Goal: Information Seeking & Learning: Learn about a topic

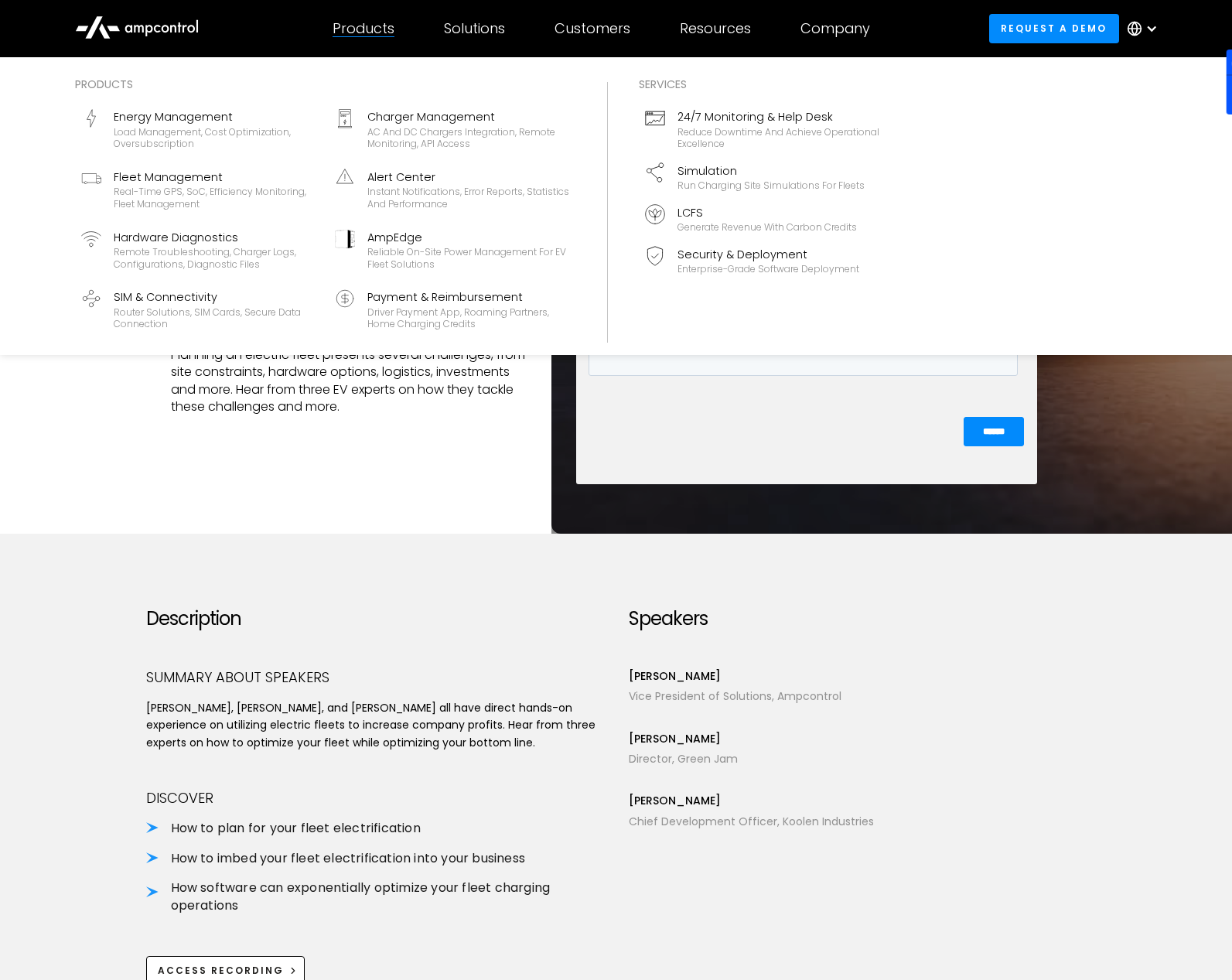
click at [375, 20] on div "Products" at bounding box center [363, 28] width 62 height 17
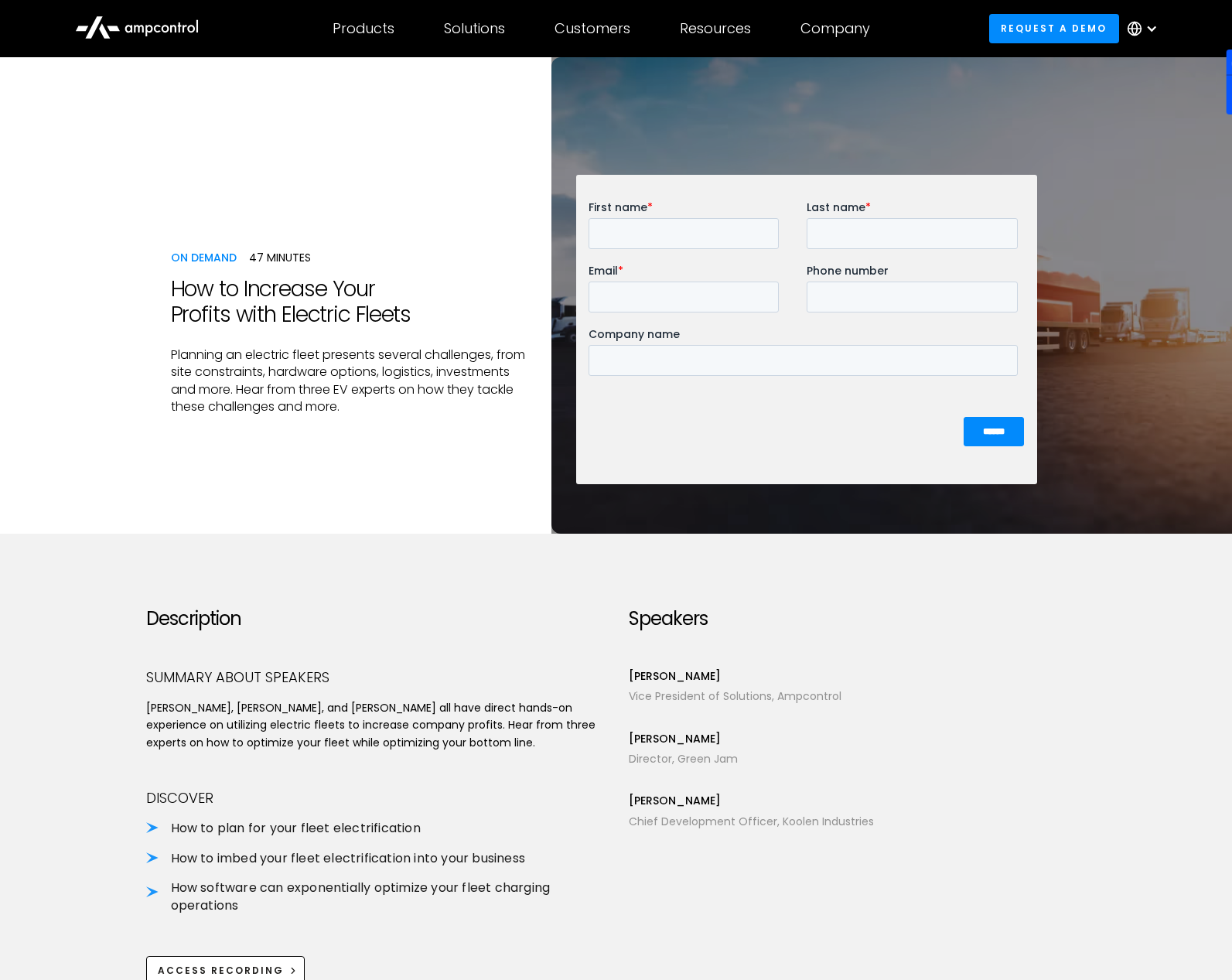
click at [478, 251] on div "ON DemanD Live 47 minutes" at bounding box center [349, 257] width 356 height 17
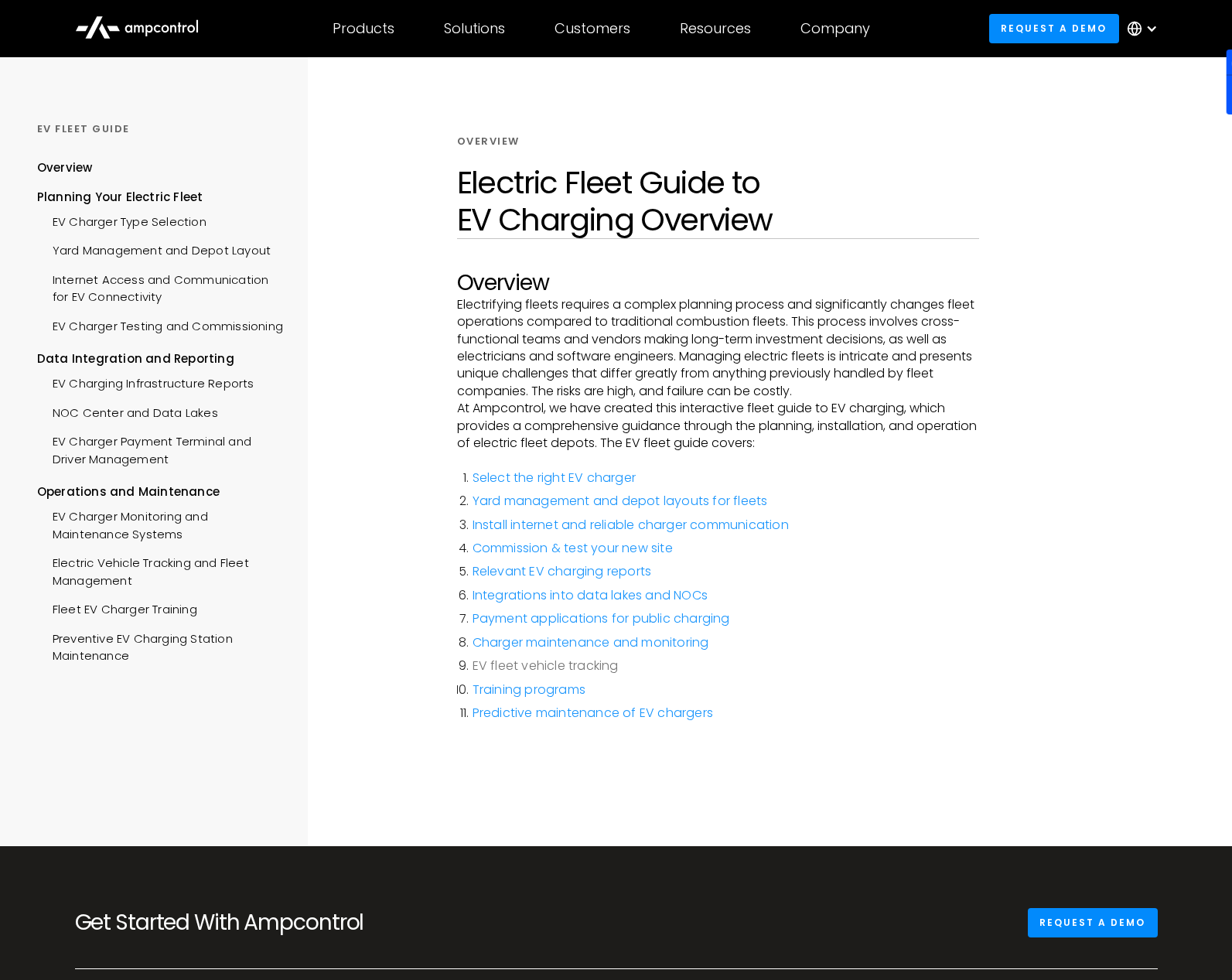
click at [535, 671] on link "EV fleet vehicle tracking" at bounding box center [546, 665] width 146 height 18
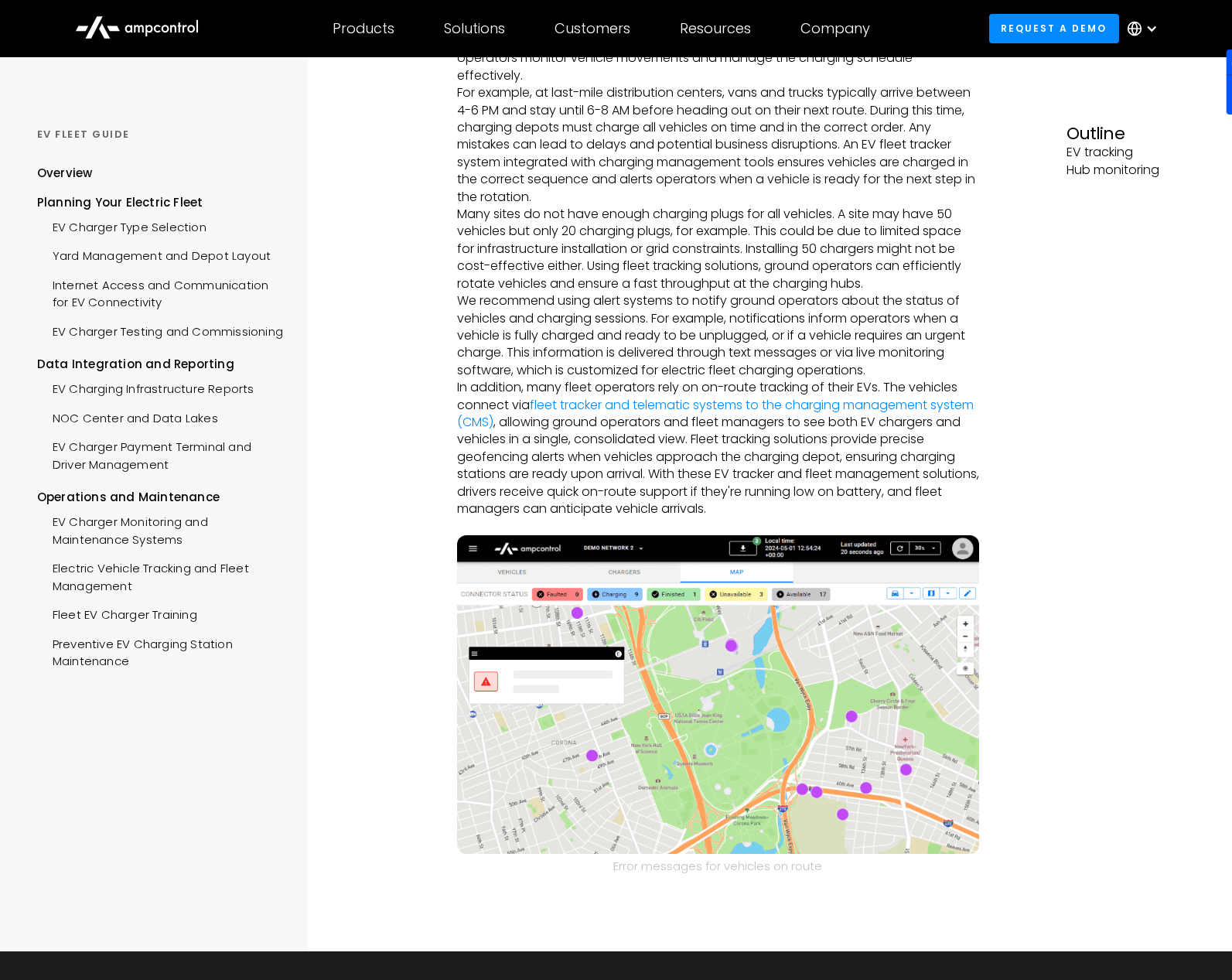
scroll to position [178, 0]
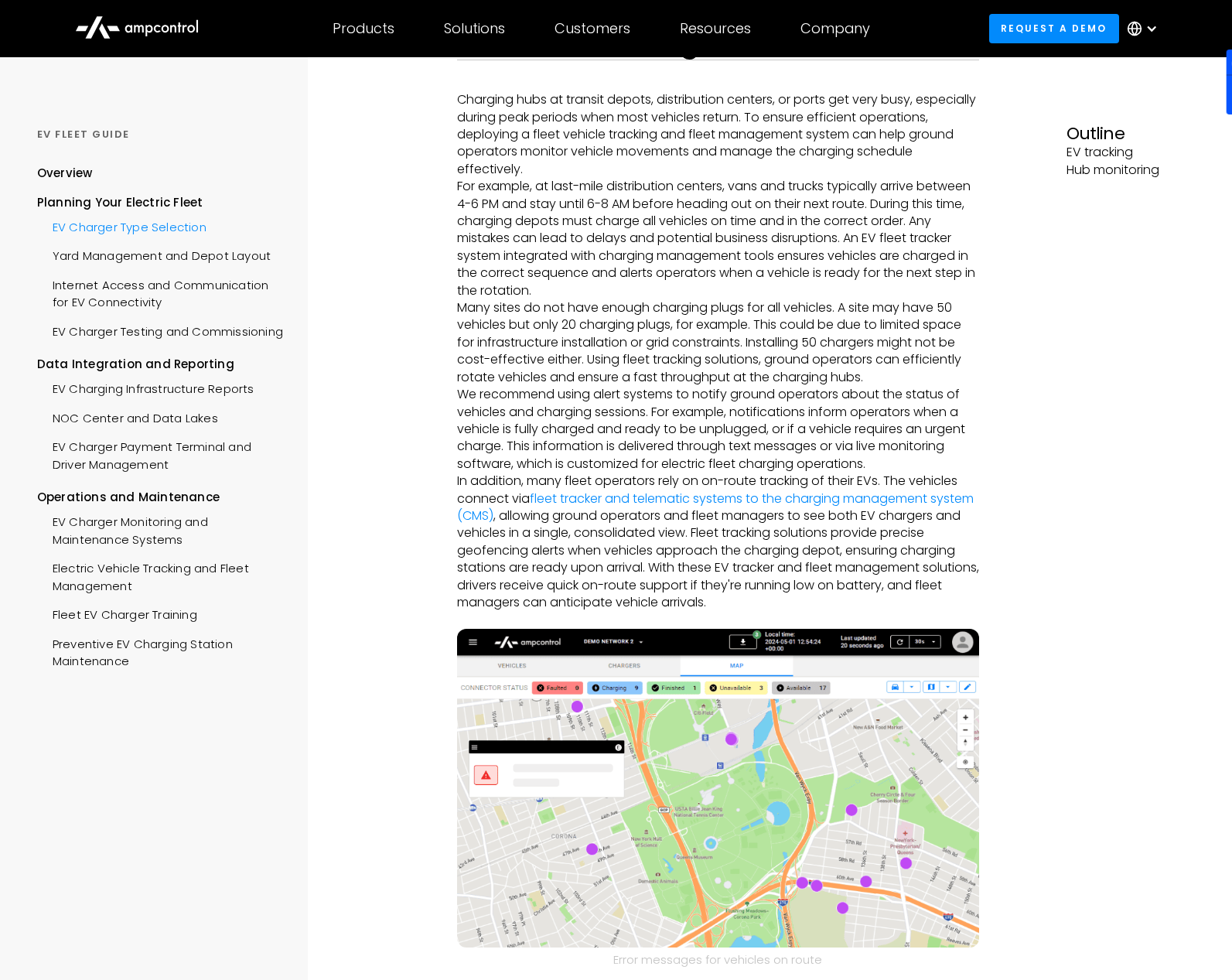
click at [131, 225] on div "EV Charger Type Selection" at bounding box center [121, 225] width 169 height 28
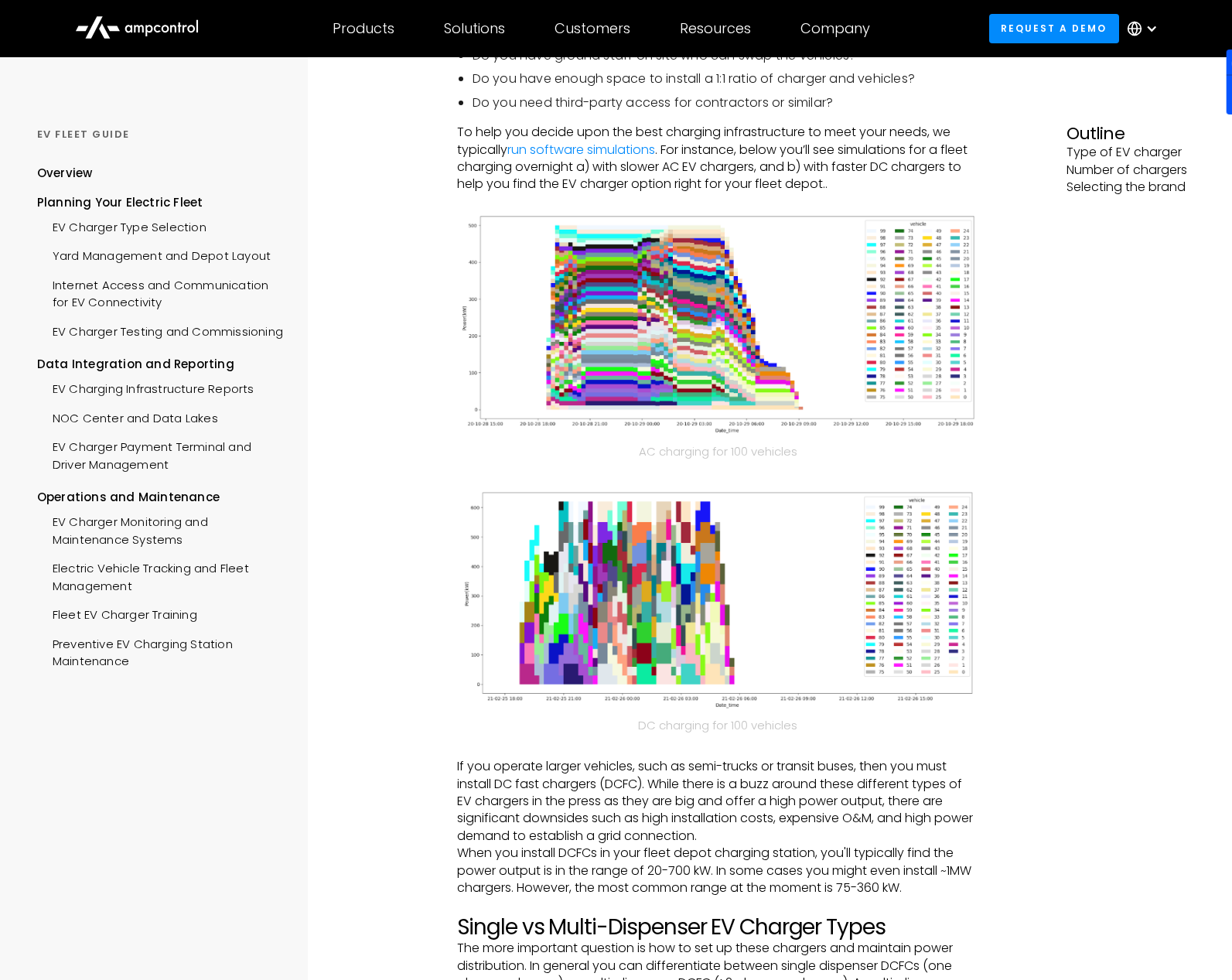
scroll to position [233, 0]
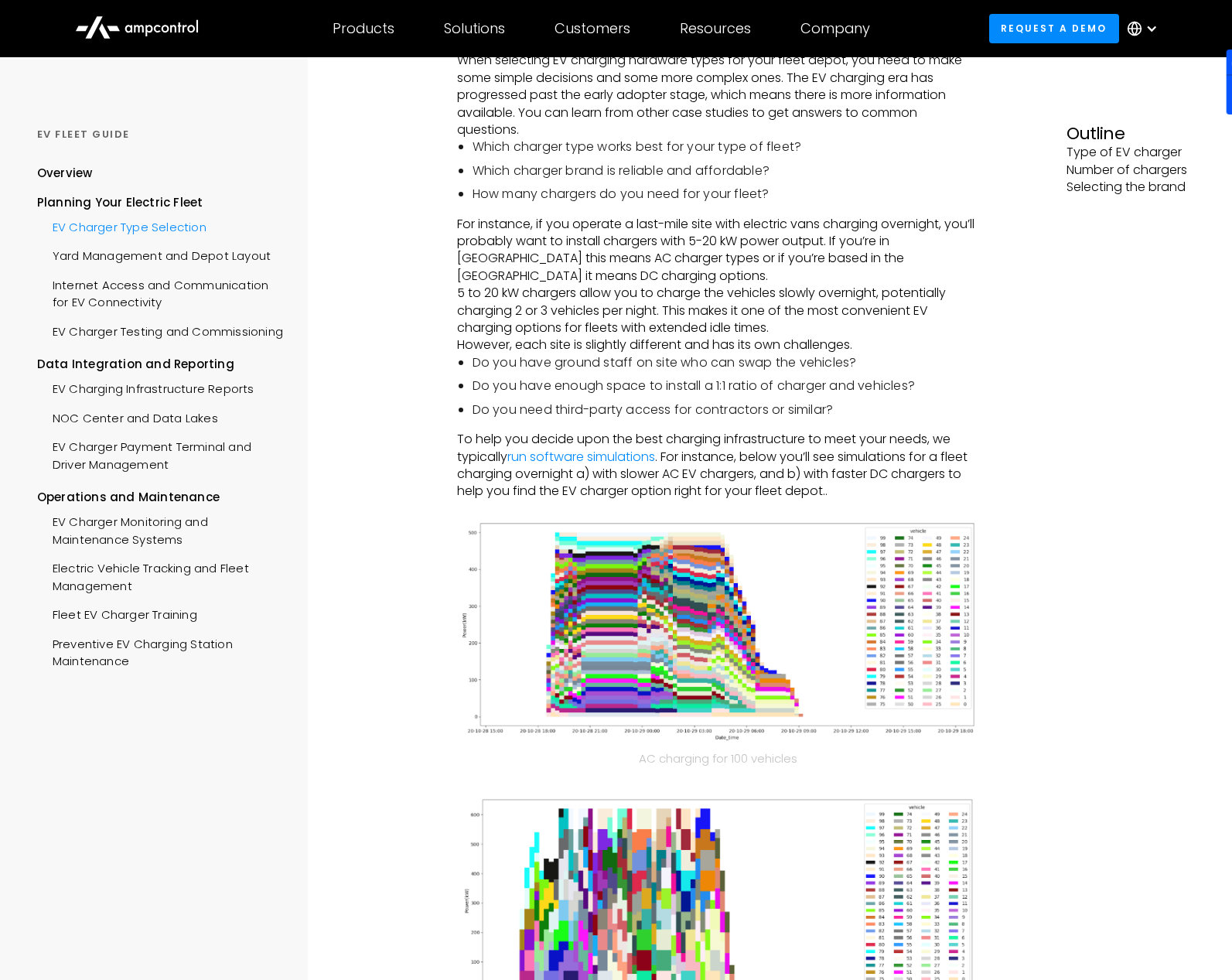
click at [120, 234] on div "EV Charger Type Selection" at bounding box center [121, 225] width 169 height 28
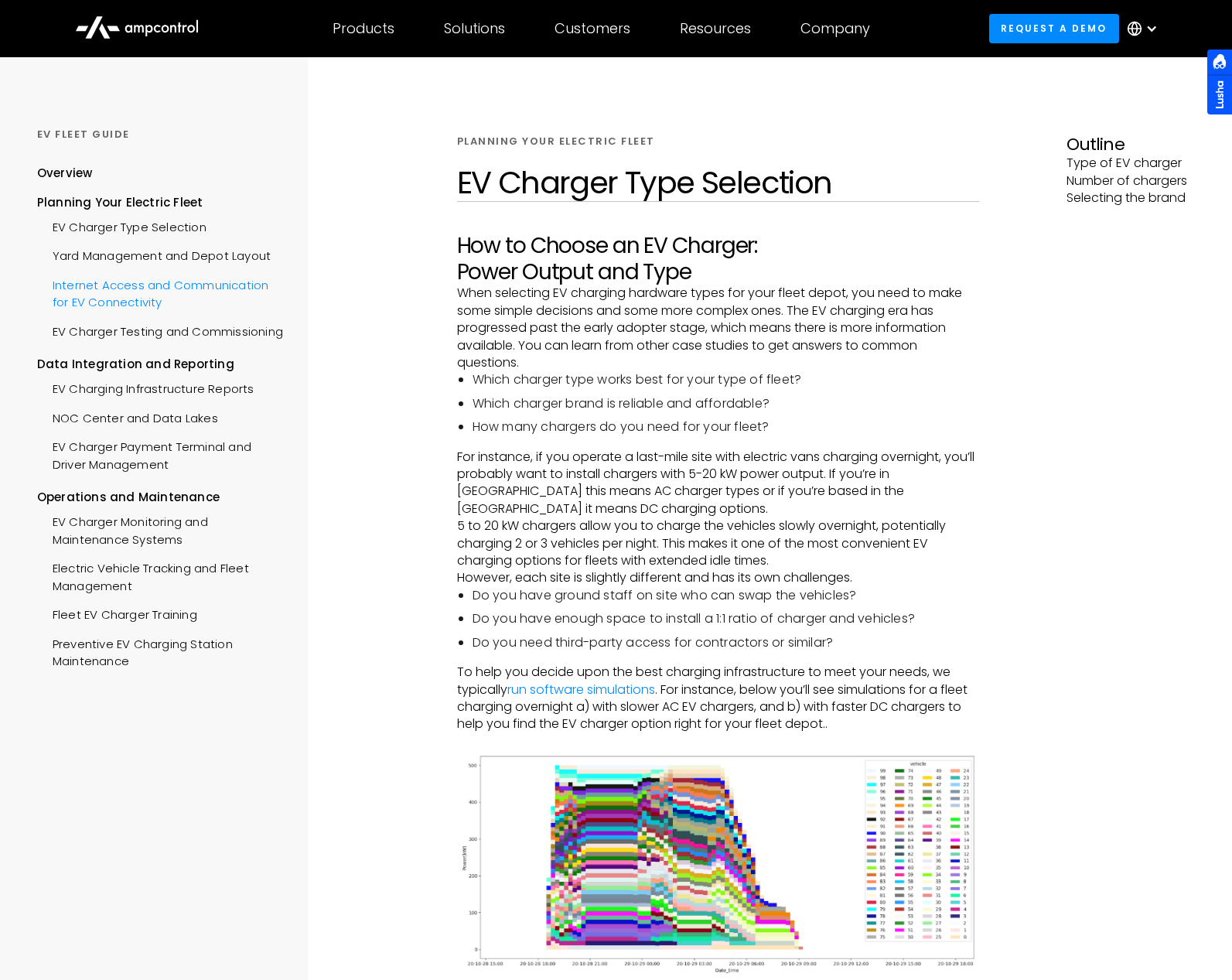
click at [144, 270] on div "Internet Access and Communication for EV Connectivity" at bounding box center [160, 293] width 246 height 46
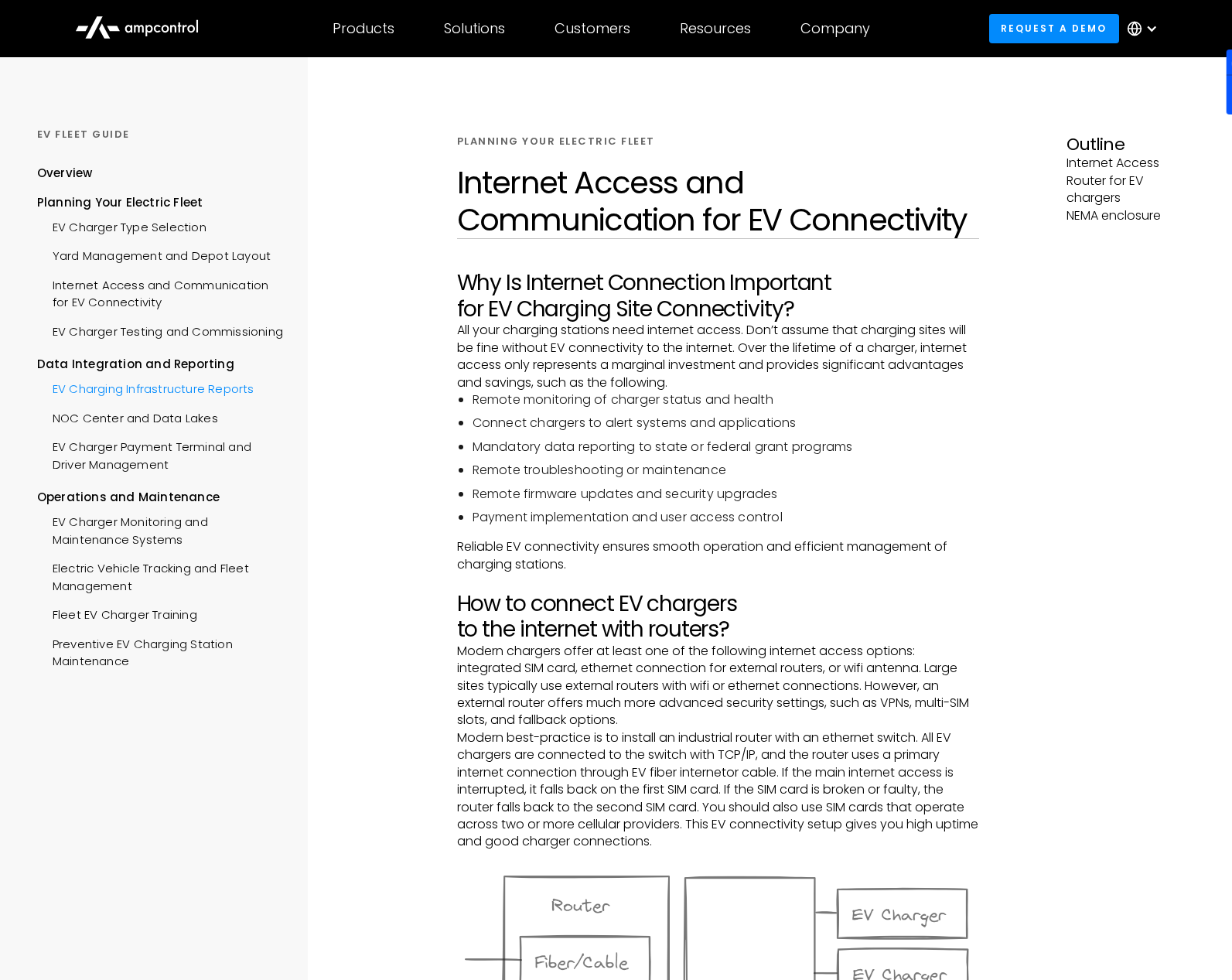
click at [129, 402] on div "EV Charging Infrastructure Reports" at bounding box center [145, 386] width 217 height 28
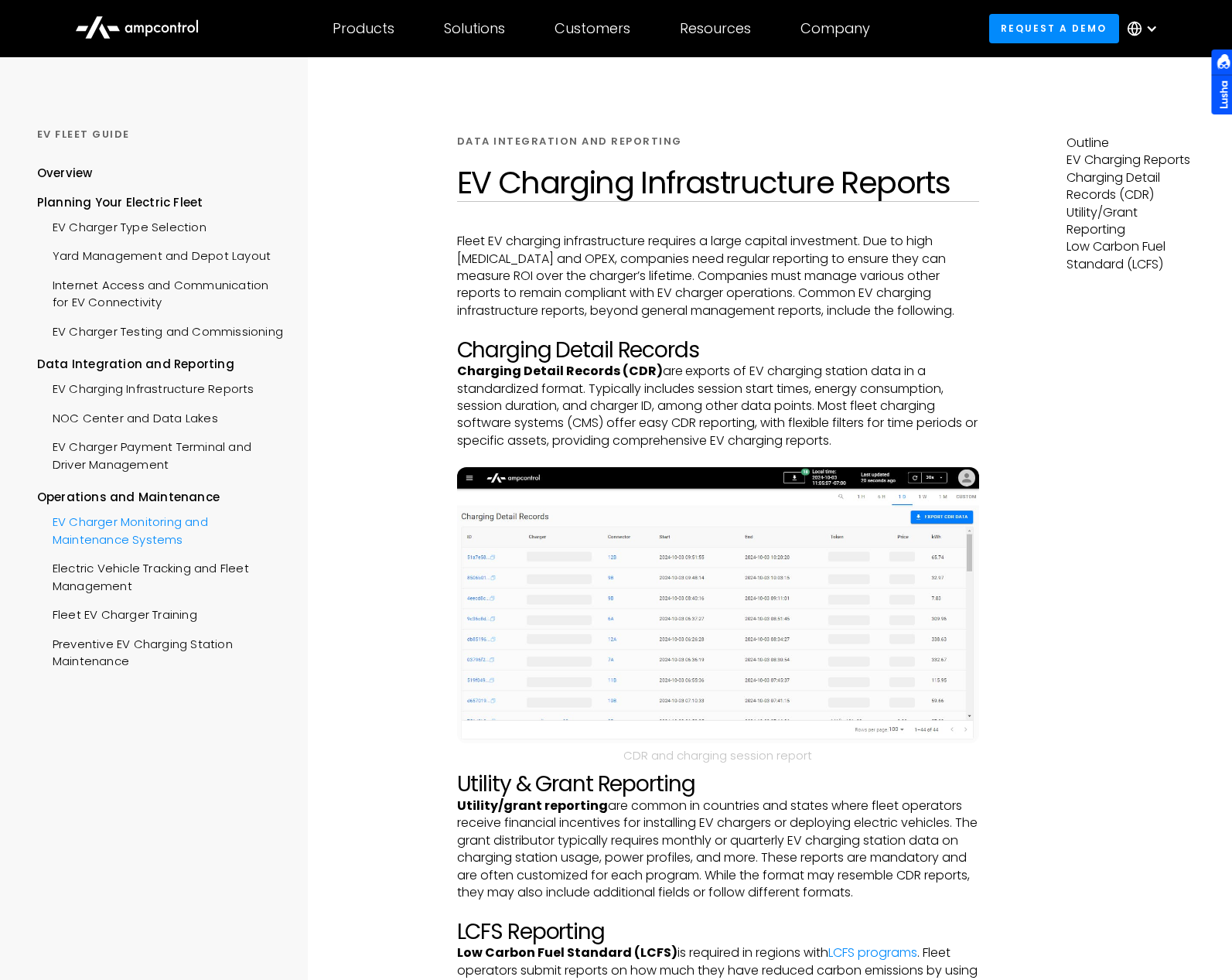
click at [109, 552] on div "EV Charger Monitoring and Maintenance Systems" at bounding box center [160, 529] width 246 height 46
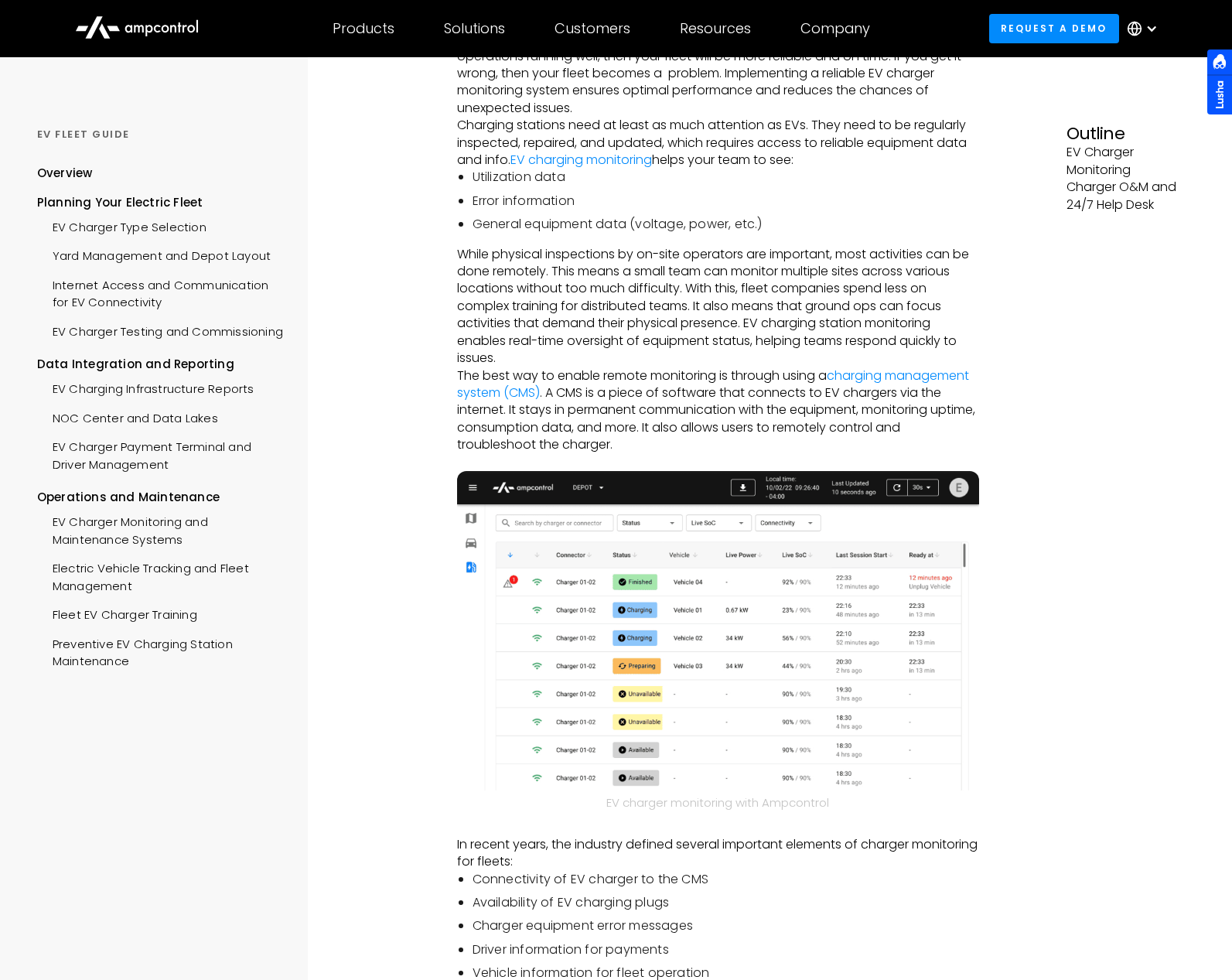
scroll to position [284, 0]
click at [121, 425] on div "NOC Center and Data Lakes" at bounding box center [127, 416] width 181 height 28
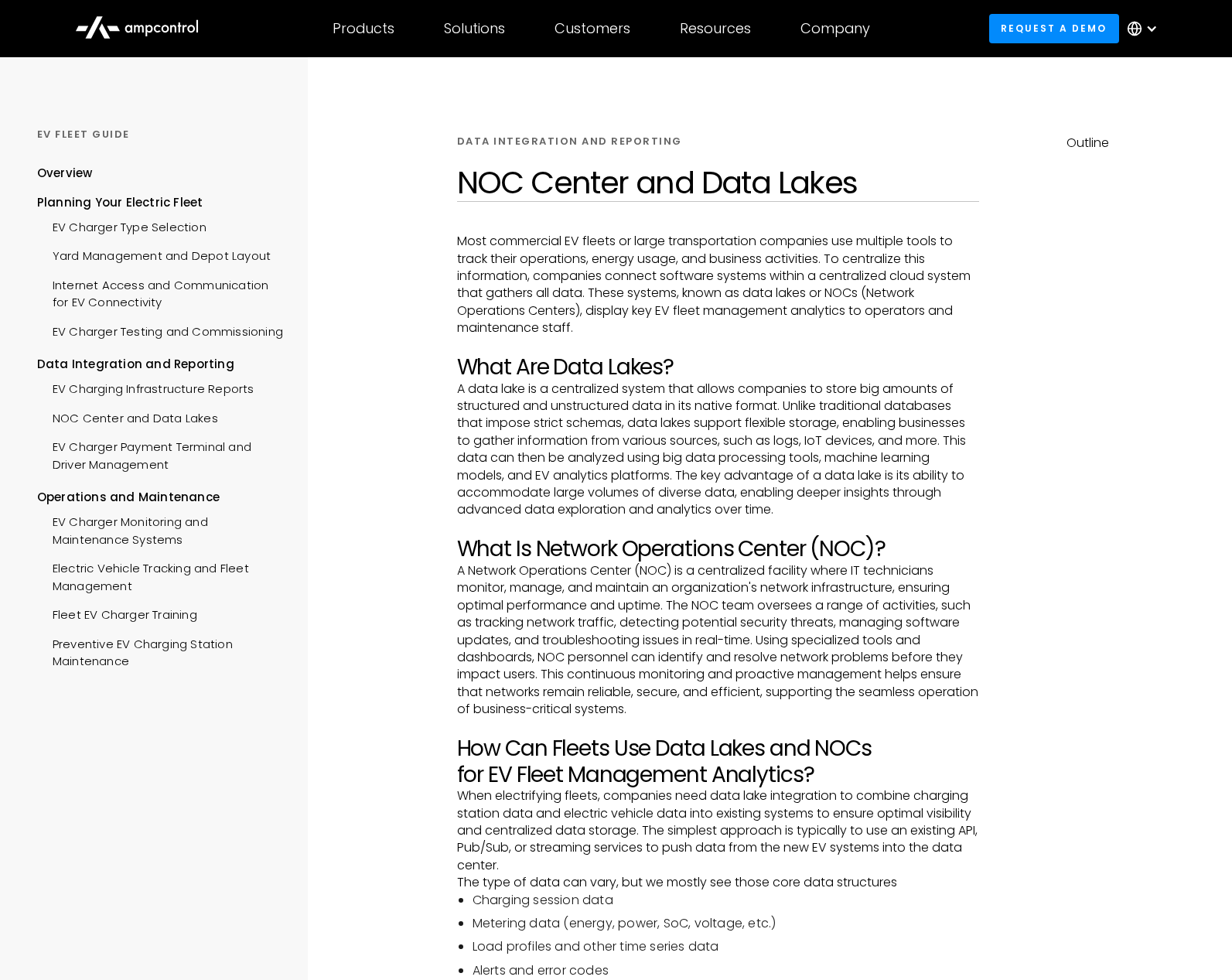
click at [113, 471] on div "EV Charger Payment Terminal and Driver Management" at bounding box center [160, 454] width 246 height 46
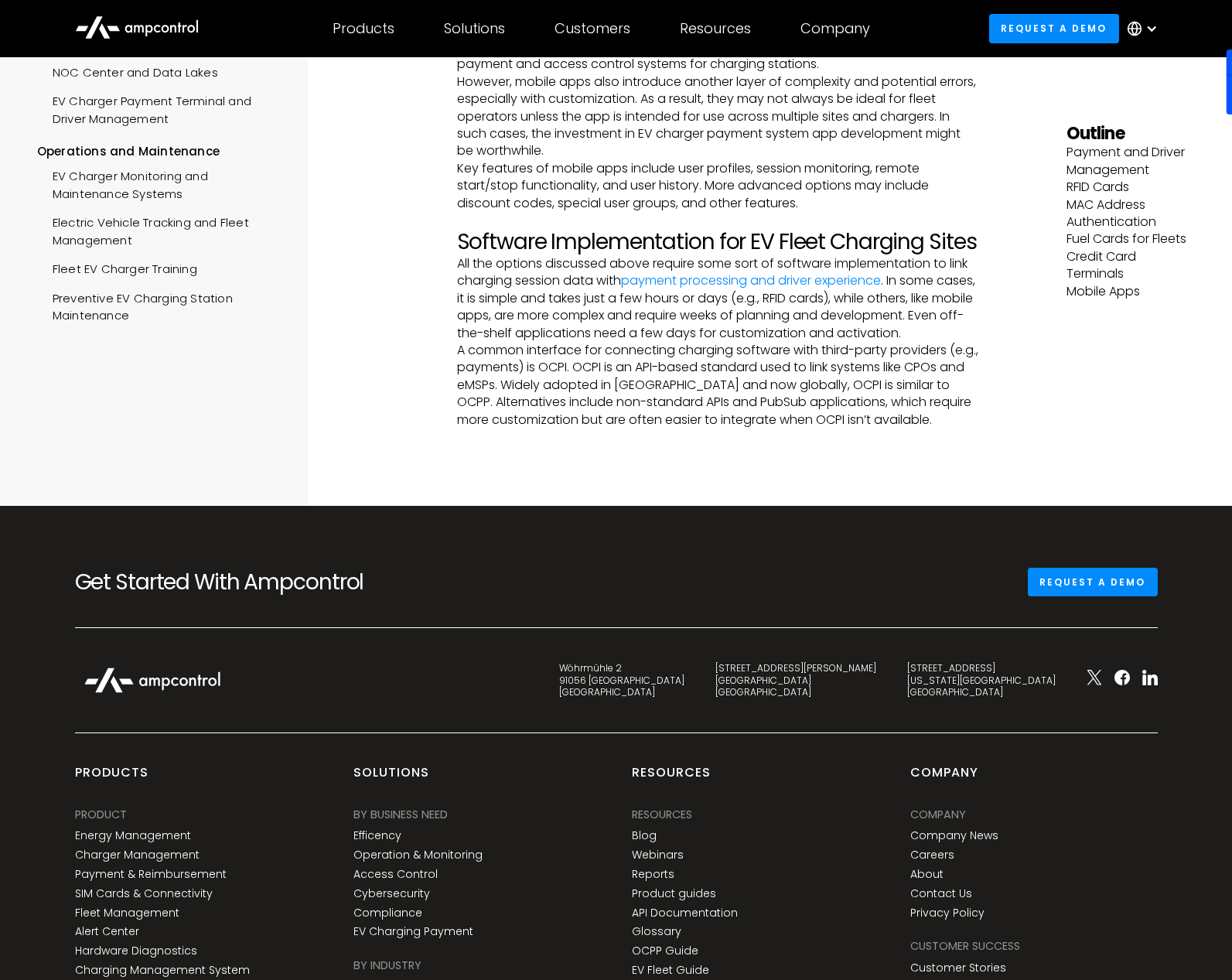
scroll to position [1798, 0]
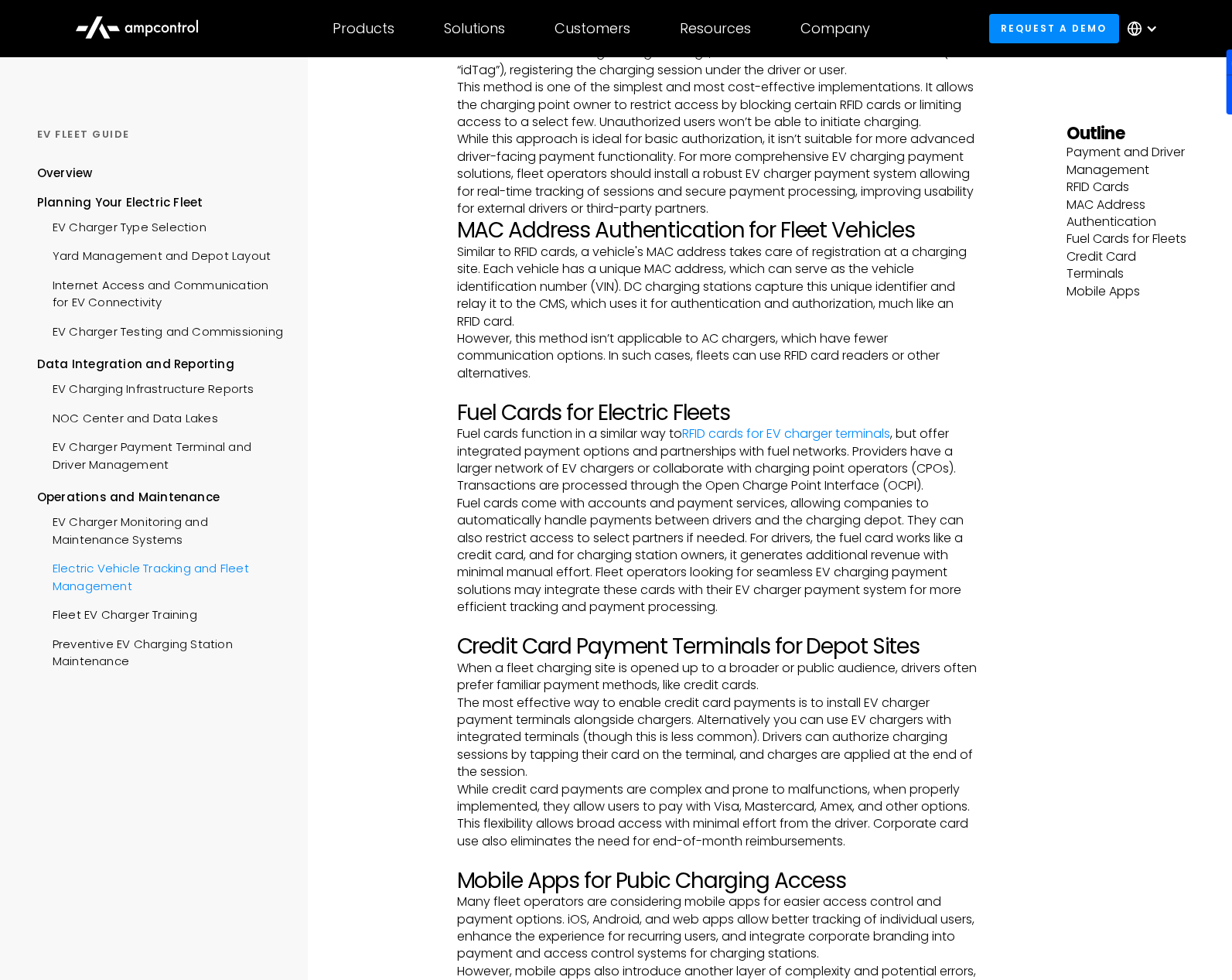
click at [116, 590] on div "Electric Vehicle Tracking and Fleet Management" at bounding box center [160, 575] width 246 height 46
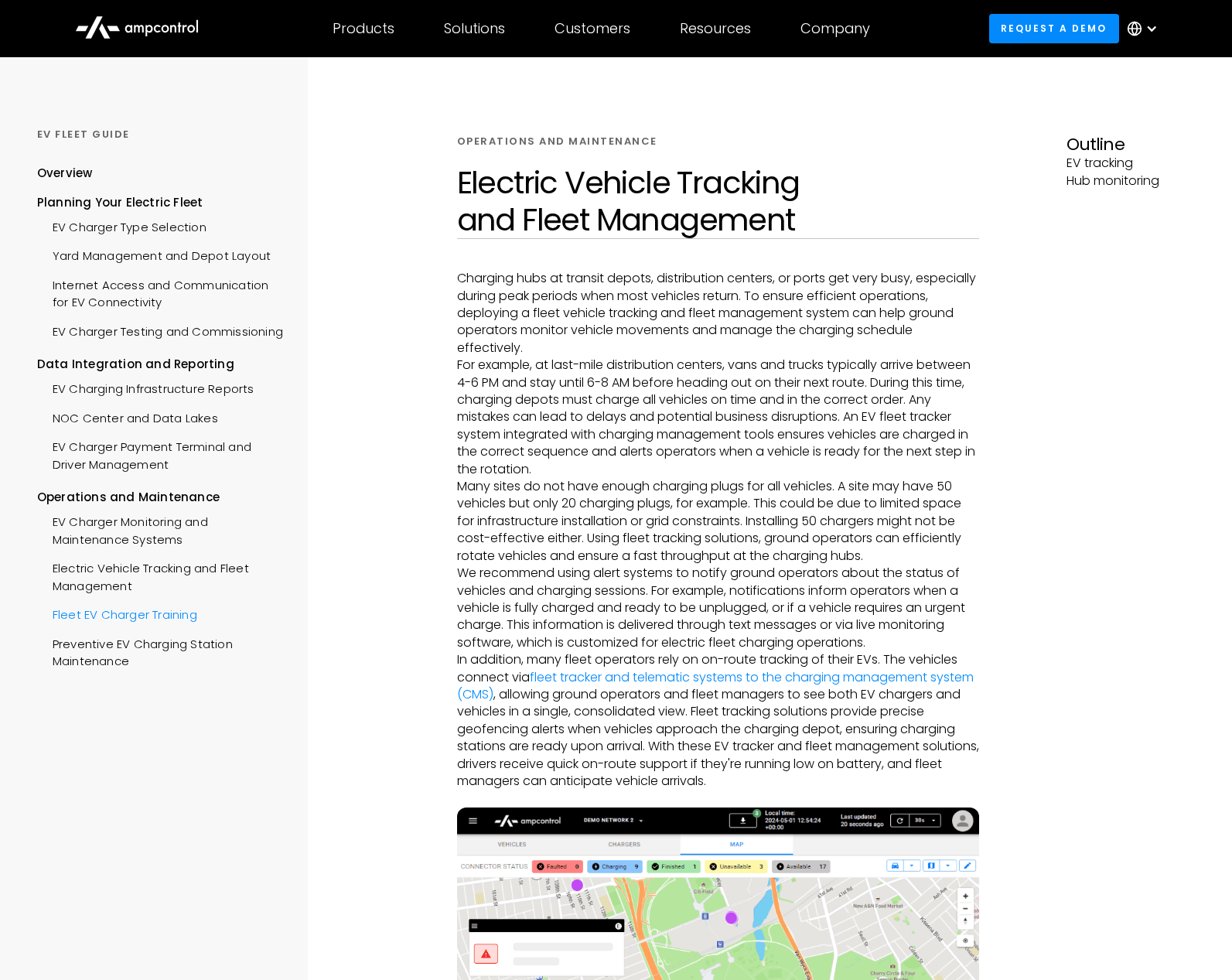
click at [159, 627] on div "Fleet EV Charger Training" at bounding box center [117, 612] width 161 height 28
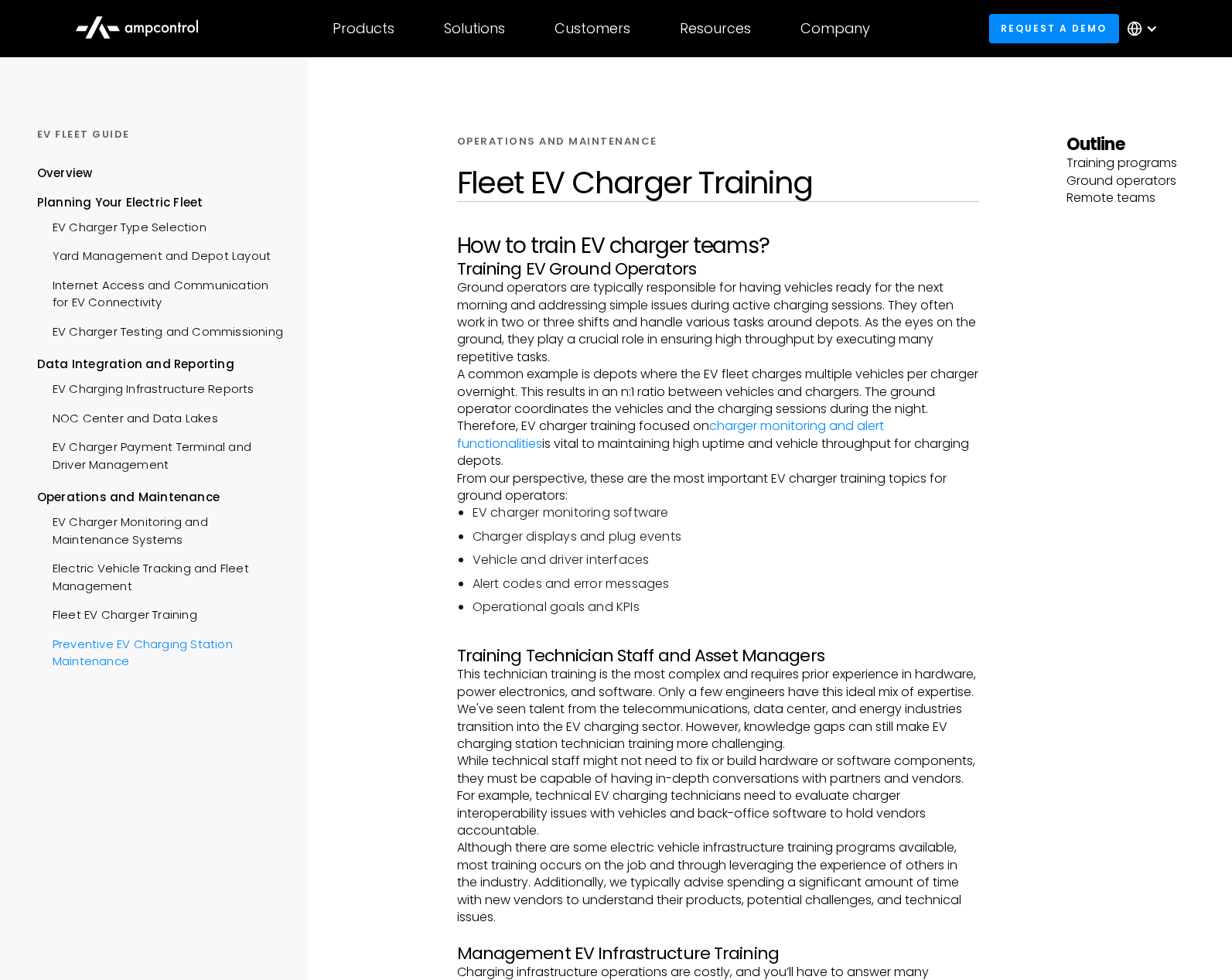
scroll to position [683, 0]
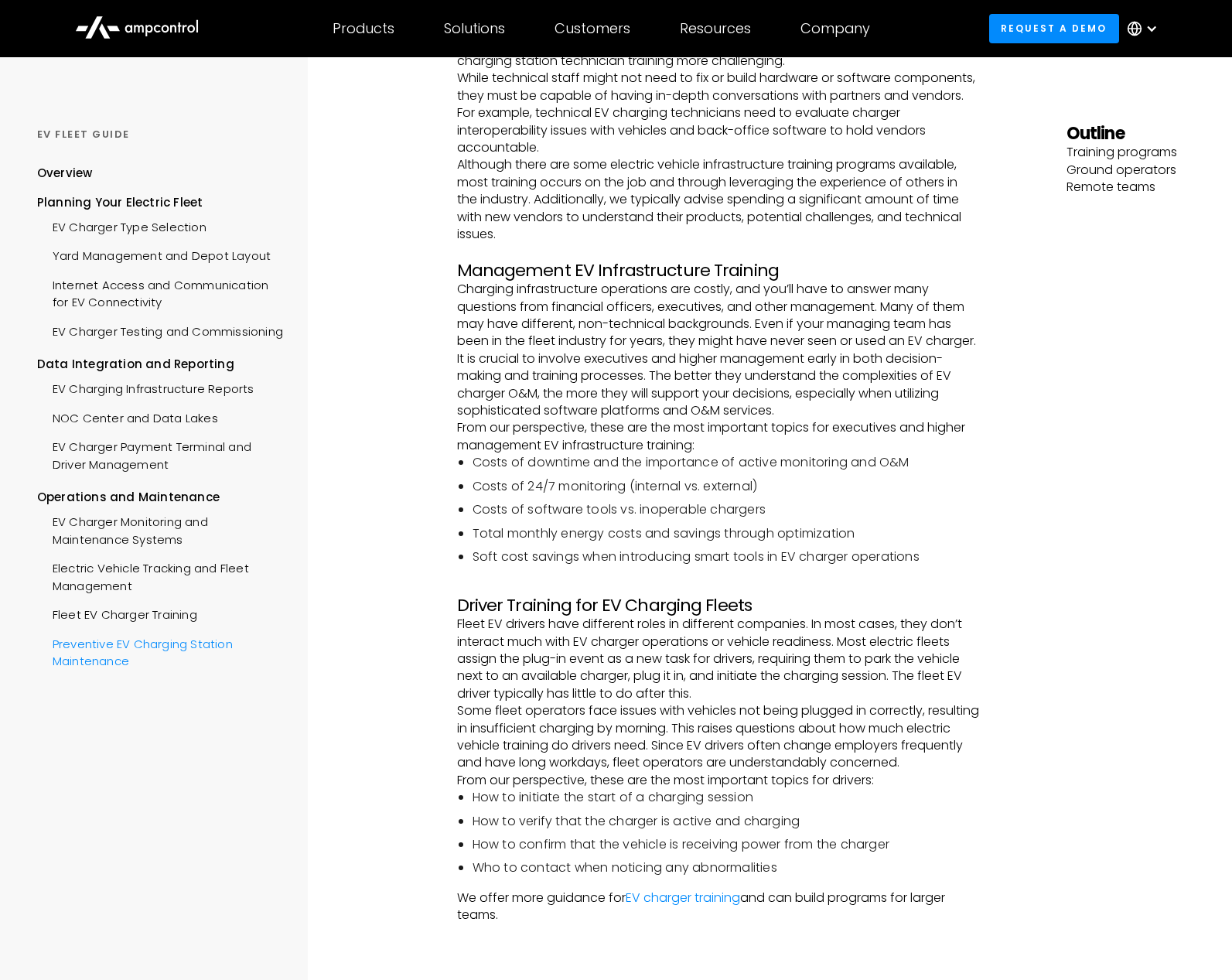
click at [153, 669] on div "Preventive EV Charging Station Maintenance" at bounding box center [160, 651] width 246 height 46
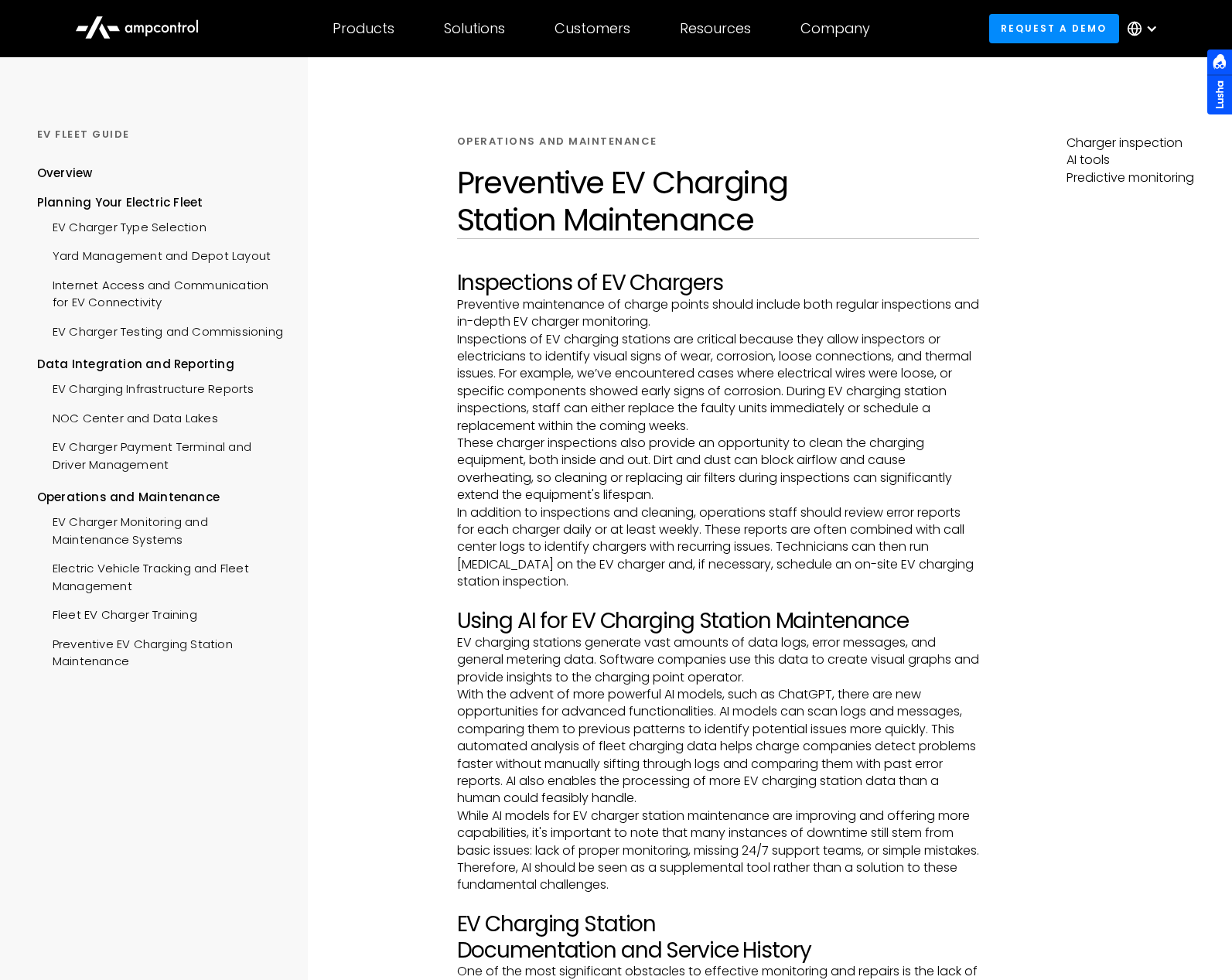
scroll to position [746, 0]
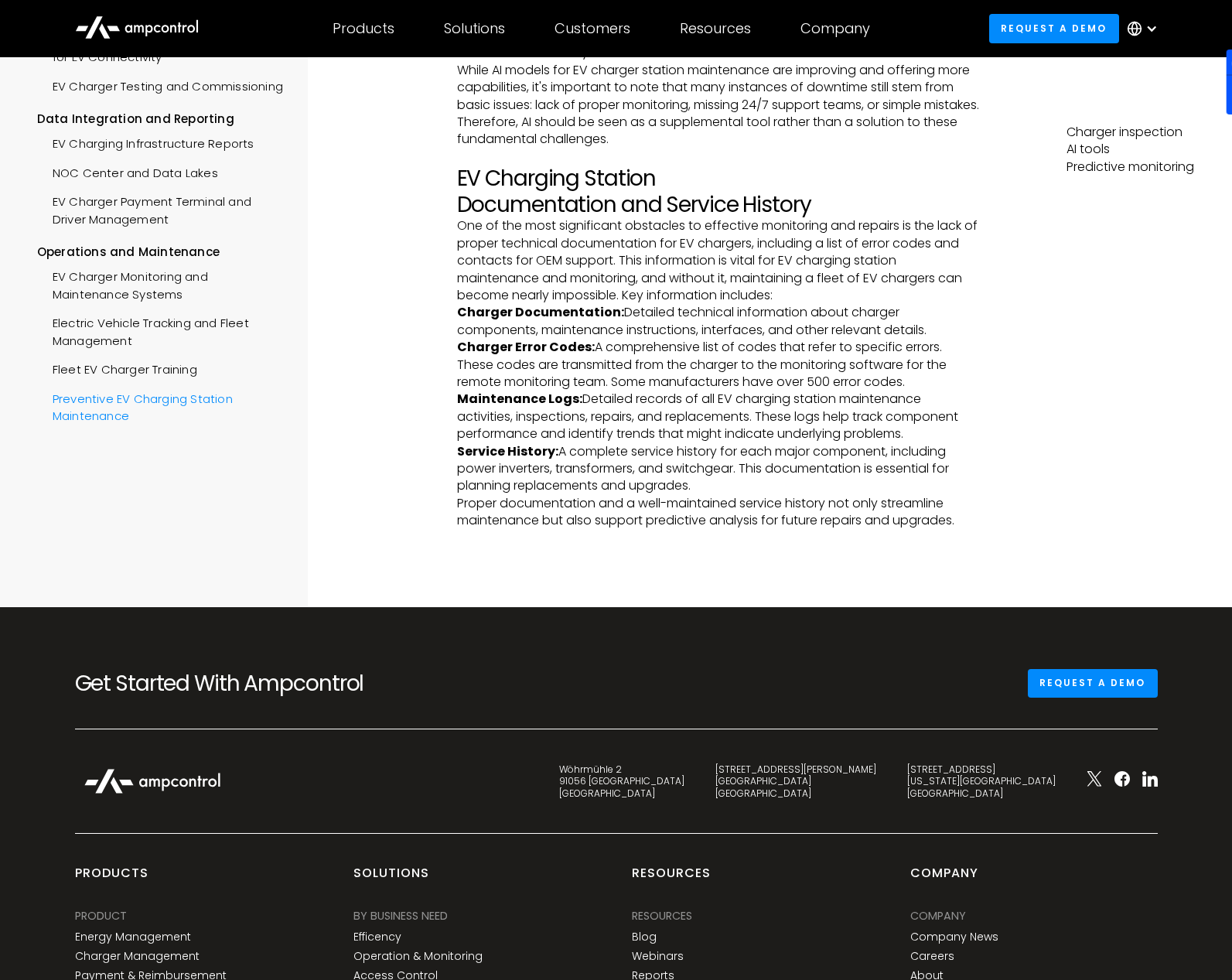
click at [112, 402] on div "Preventive EV Charging Station Maintenance" at bounding box center [160, 406] width 246 height 46
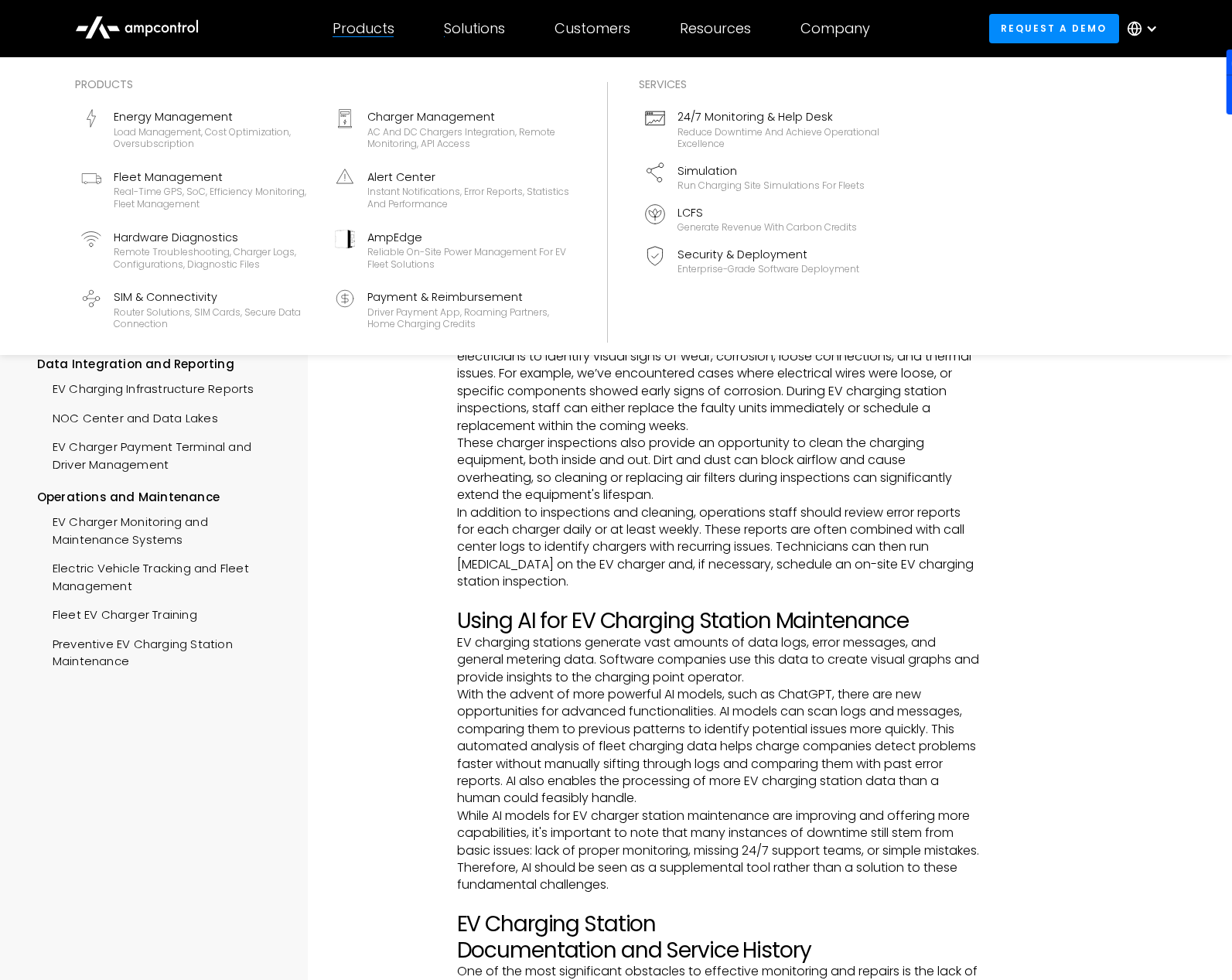
click at [371, 27] on div "Products" at bounding box center [363, 28] width 62 height 17
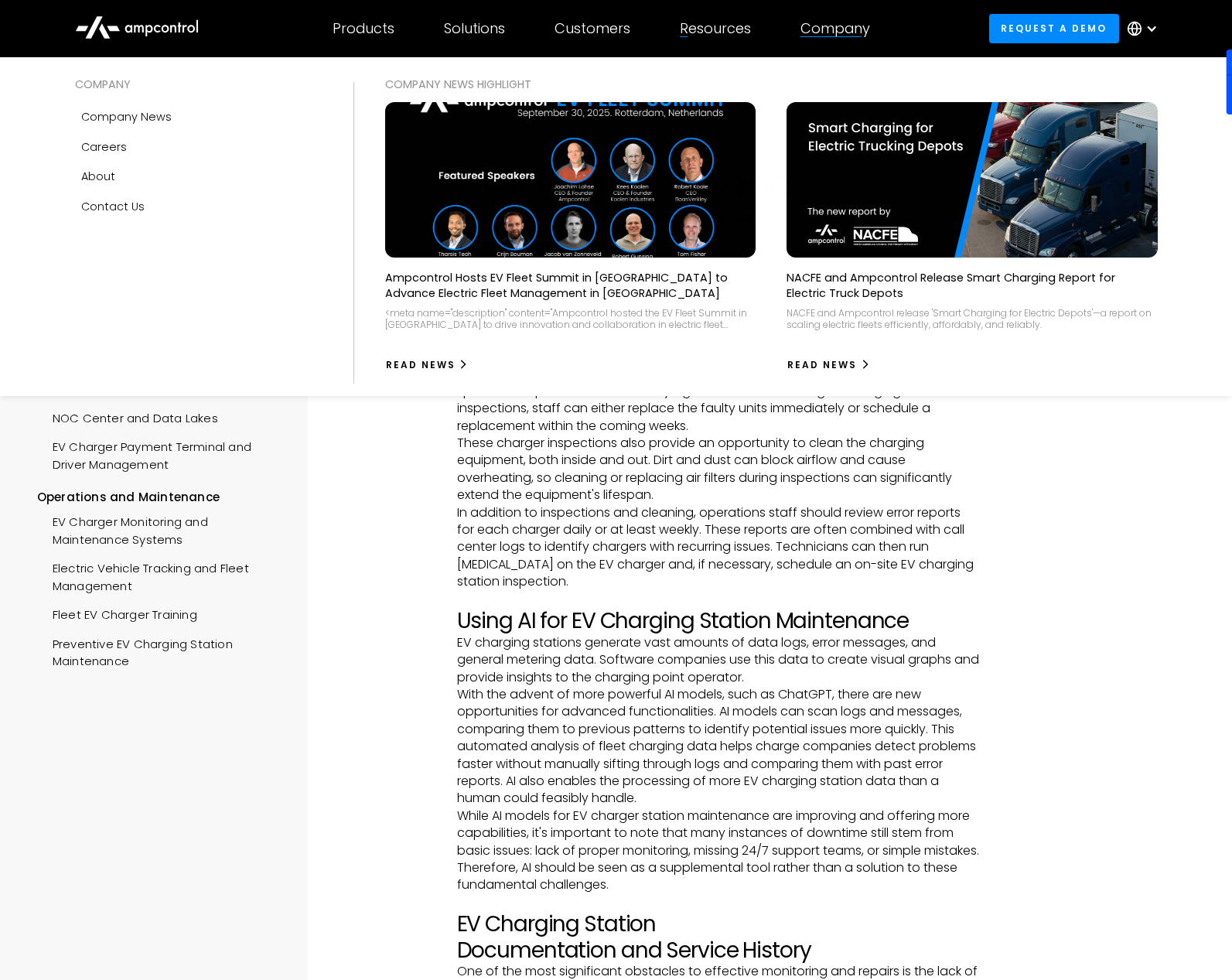
click at [816, 28] on div "Company" at bounding box center [835, 28] width 70 height 17
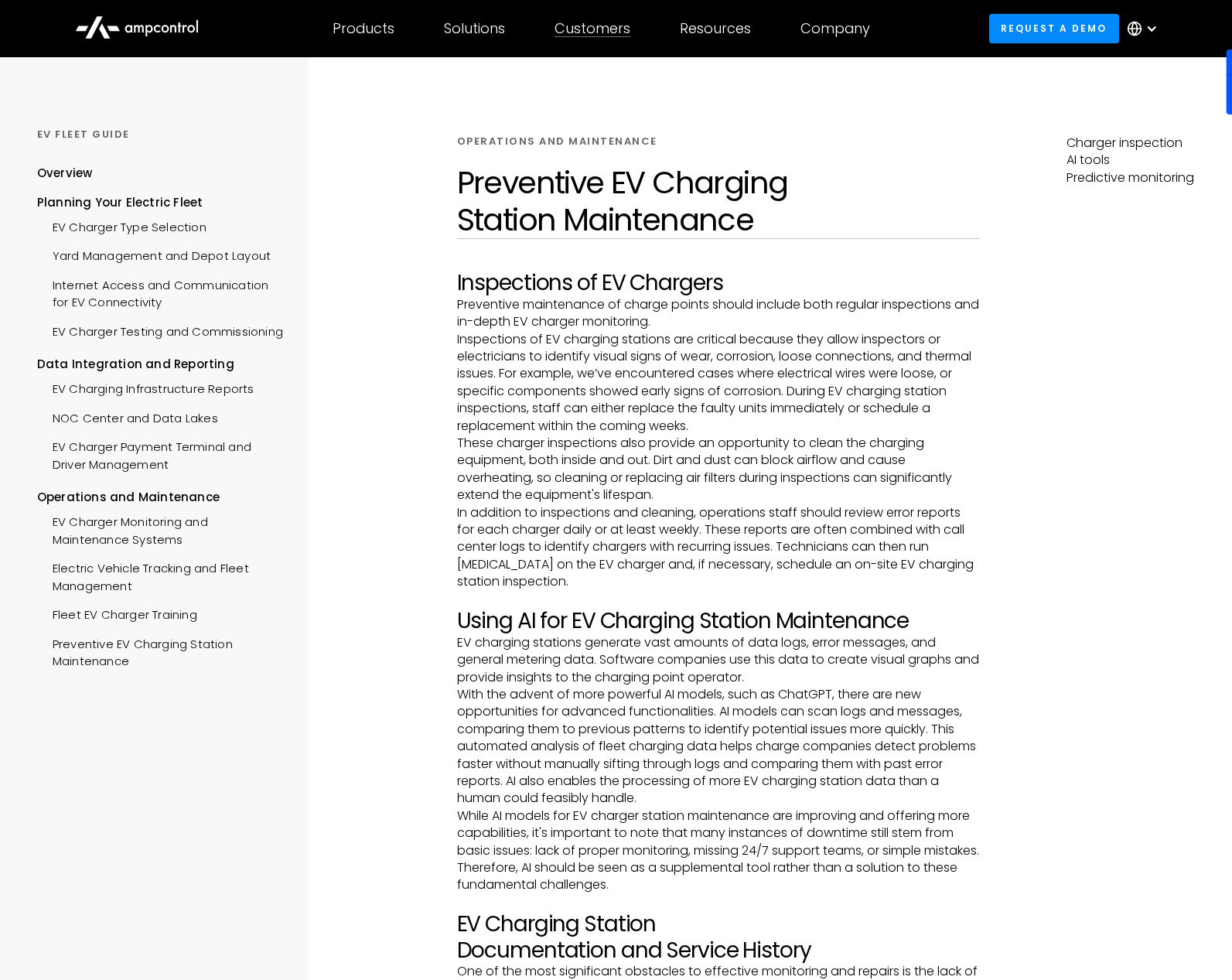
click at [634, 35] on div "Customers Customer success Case Studies Highlighted success stories From Our Cu…" at bounding box center [592, 28] width 125 height 54
click at [492, 48] on div "Solutions By business need Efficency Reduce grid contraints and fuel costs Oper…" at bounding box center [474, 28] width 111 height 54
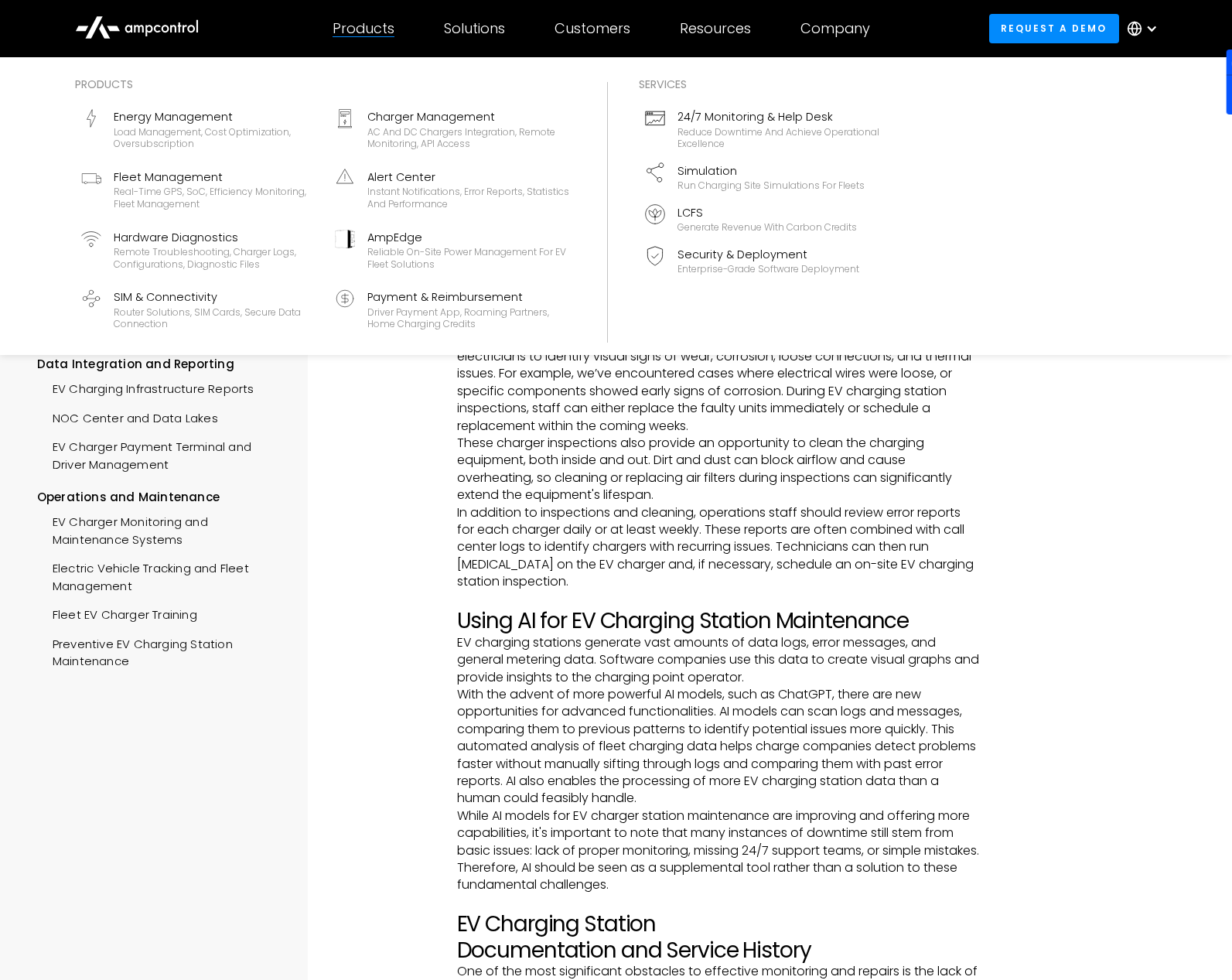
click at [371, 37] on div at bounding box center [362, 36] width 61 height 1
click at [179, 192] on div "Real-time GPS, SoC, efficiency monitoring, fleet management" at bounding box center [215, 197] width 203 height 24
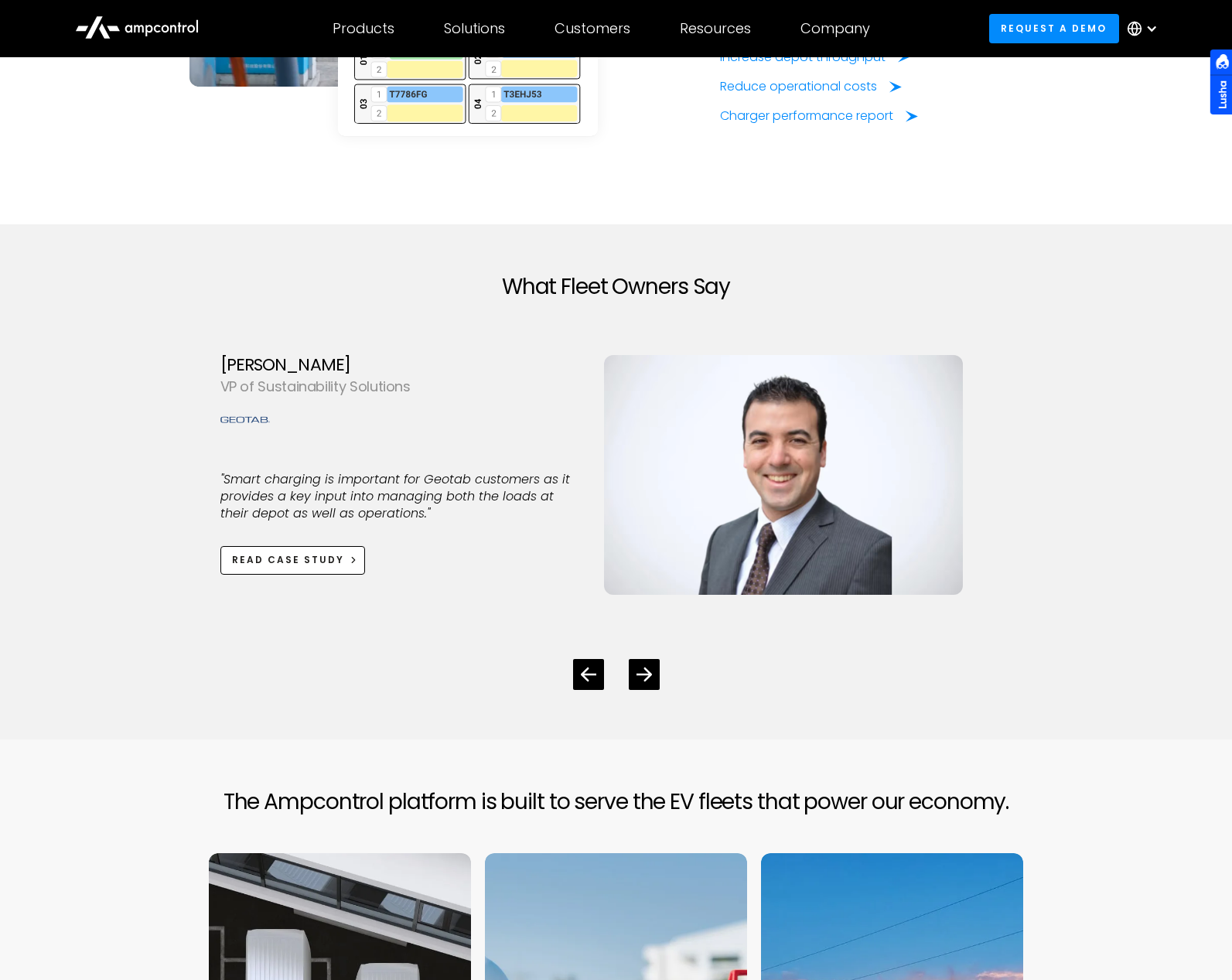
scroll to position [4199, 0]
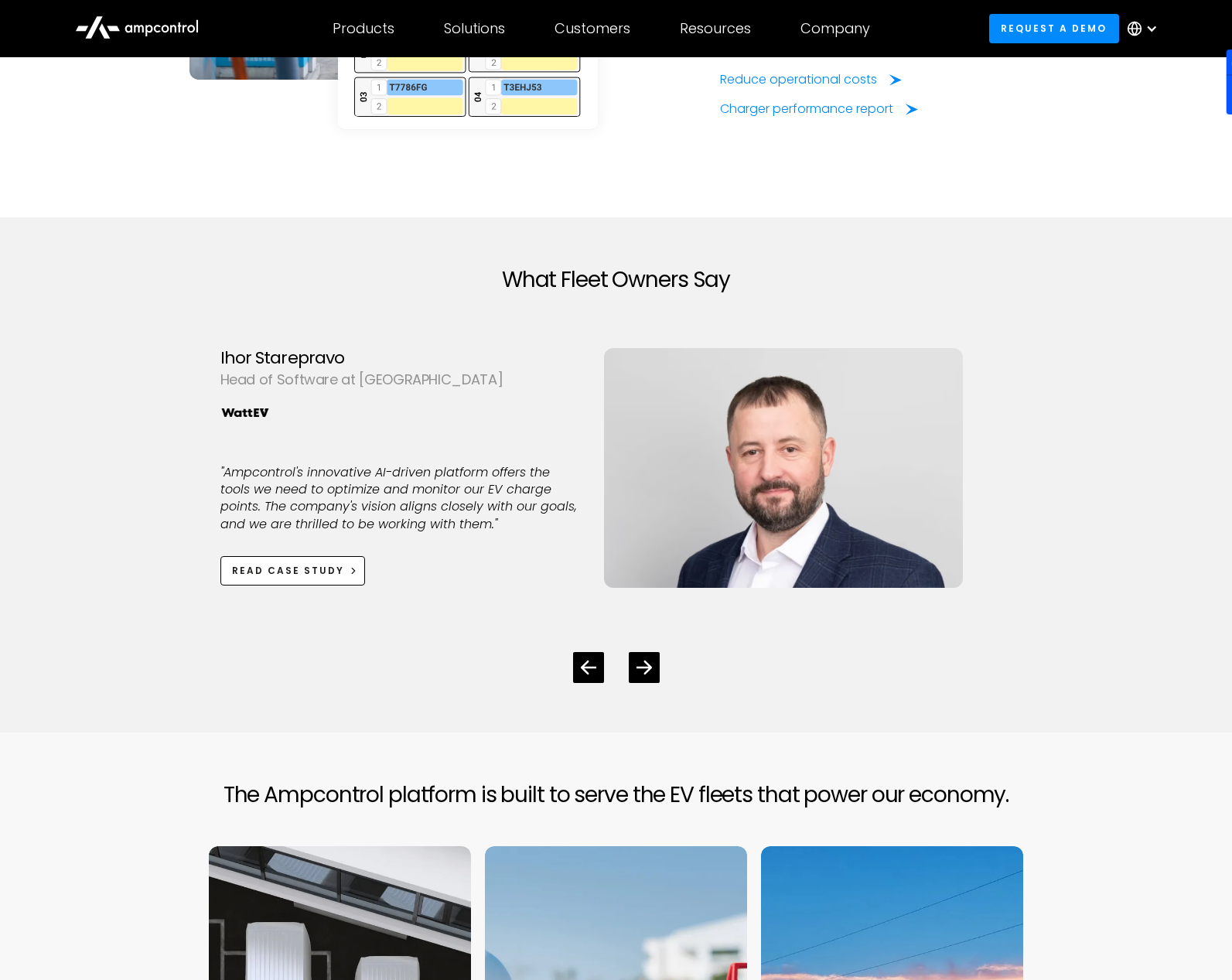
click at [1090, 561] on section "What Fleet Owners Say [PERSON_NAME] [PERSON_NAME] Senior Charging Operations Ma…" at bounding box center [616, 475] width 1232 height 515
